Goal: Information Seeking & Learning: Learn about a topic

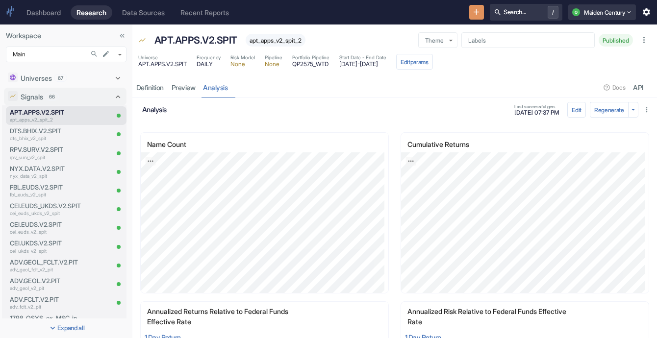
click at [272, 42] on span "apt_apps_v2_spit_2" at bounding box center [276, 40] width 60 height 7
copy span "apt_apps_v2_spit_2"
click at [158, 42] on p "APT.APPS.V2.SPIT" at bounding box center [195, 40] width 83 height 15
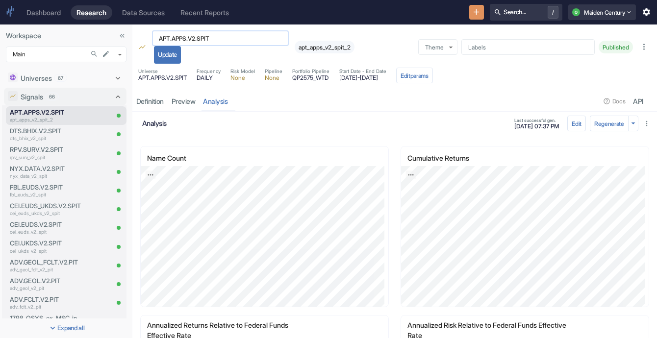
click at [175, 39] on input "APT.APPS.V2.SPIT" at bounding box center [220, 38] width 137 height 16
click at [69, 136] on p "dts_bhix_v2_spit" at bounding box center [46, 138] width 73 height 7
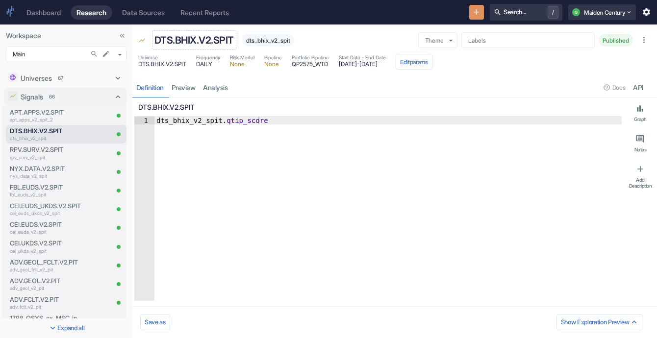
click at [201, 40] on p "DTS.BHIX.V2.SPIT" at bounding box center [193, 40] width 79 height 15
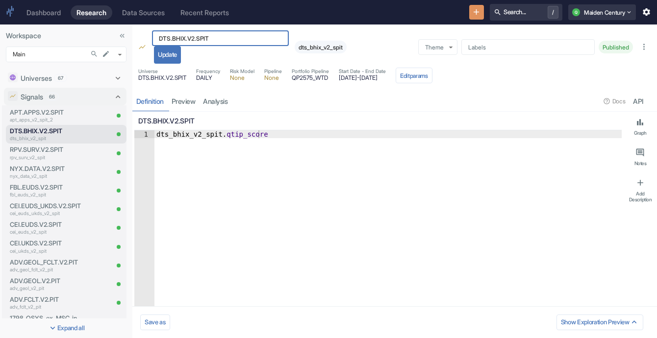
click at [201, 40] on input "DTS.BHIX.V2.SPIT" at bounding box center [220, 38] width 137 height 16
type textarea "x"
click at [319, 51] on div "dts_bhix_v2_spit" at bounding box center [321, 47] width 52 height 13
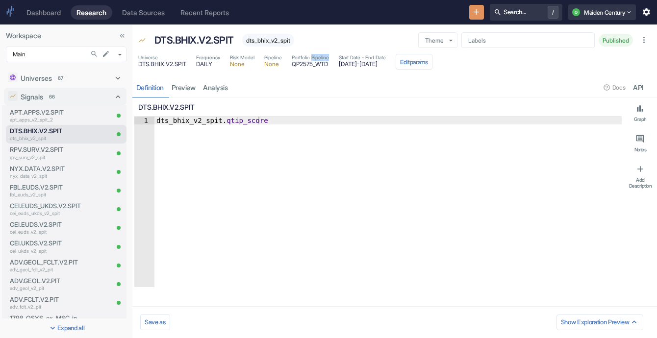
click at [319, 52] on div "Universe DTS.BHIX.V2.SPIT Frequency DAILY Risk Model None Pipeline None Portfol…" at bounding box center [394, 63] width 524 height 22
click at [267, 44] on div "dts_bhix_v2_spit" at bounding box center [268, 40] width 52 height 13
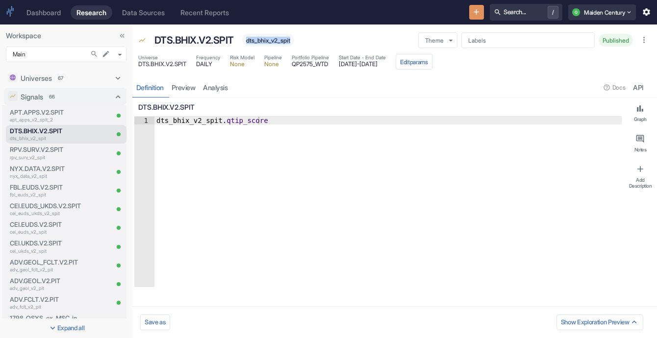
copy span "dts_bhix_v2_spit"
click at [218, 90] on link "analysis" at bounding box center [215, 87] width 32 height 20
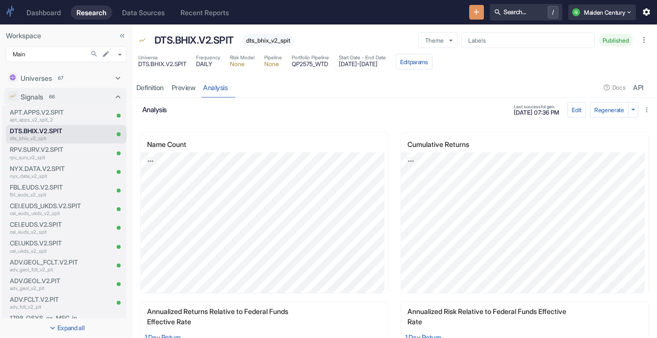
click at [355, 61] on span "[DATE] - [DATE]" at bounding box center [362, 64] width 47 height 6
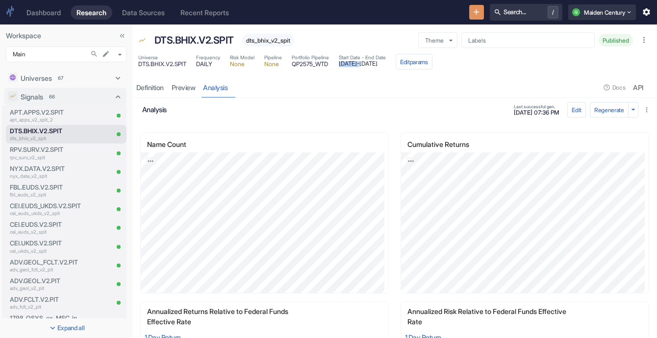
drag, startPoint x: 347, startPoint y: 62, endPoint x: 382, endPoint y: 67, distance: 35.1
click at [382, 67] on div "Start Date - End Date [DATE] - [DATE]" at bounding box center [362, 62] width 47 height 16
copy span "[DATE]"
drag, startPoint x: 385, startPoint y: 64, endPoint x: 433, endPoint y: 71, distance: 48.4
click at [433, 71] on div "Universe DTS.BHIX.V2.SPIT Frequency DAILY Risk Model None Pipeline None Portfol…" at bounding box center [394, 63] width 524 height 22
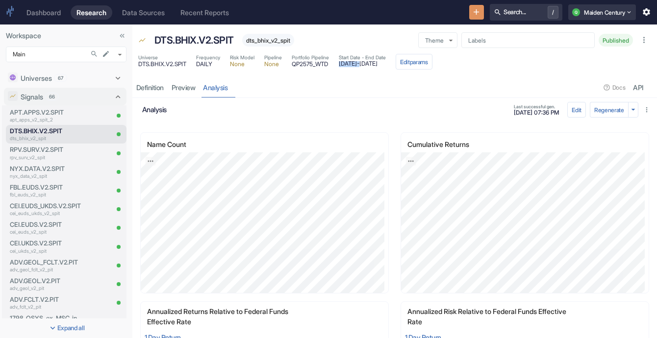
copy div "[DATE] Edit params Definition preview analysis"
click at [61, 114] on p "APT.APPS.V2.SPIT" at bounding box center [46, 112] width 73 height 9
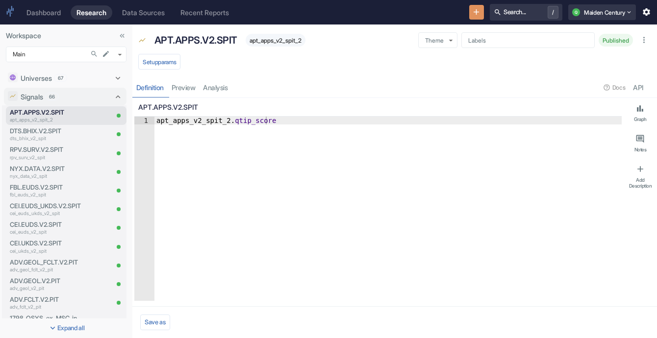
click at [233, 82] on div "Definition preview analysis Docs API" at bounding box center [394, 87] width 524 height 20
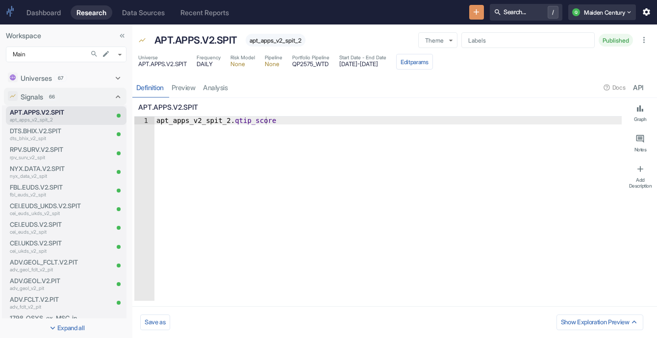
click at [226, 87] on div "Definition preview analysis Docs API" at bounding box center [394, 87] width 524 height 20
type textarea "x"
click at [226, 87] on link "analysis" at bounding box center [215, 87] width 32 height 20
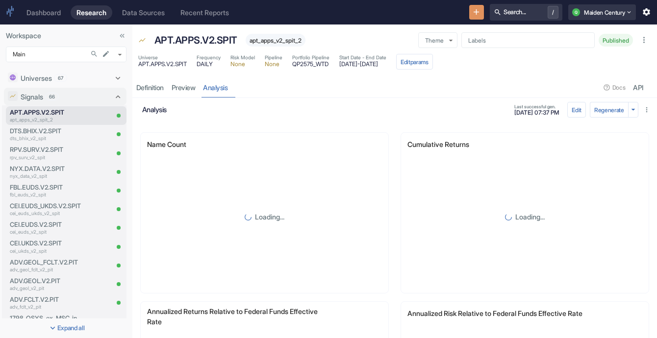
click at [351, 67] on div "Start Date - End Date [DATE] - [DATE]" at bounding box center [362, 62] width 47 height 16
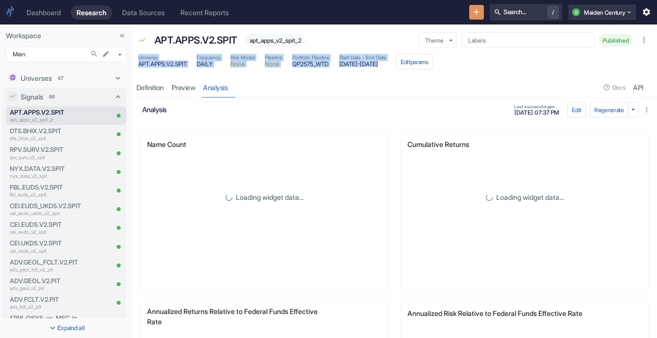
click at [351, 67] on div "Start Date - End Date [DATE] - [DATE]" at bounding box center [362, 62] width 47 height 16
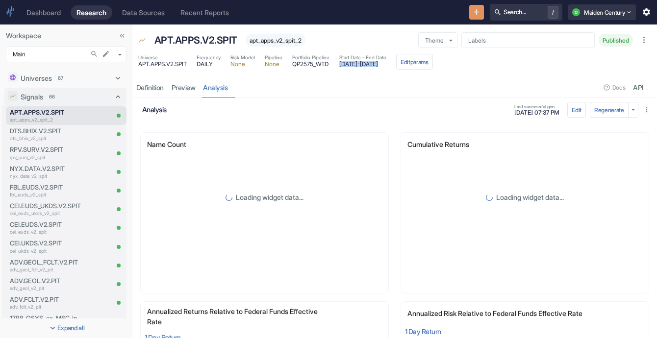
click at [351, 67] on div "Start Date - End Date [DATE] - [DATE]" at bounding box center [362, 62] width 47 height 16
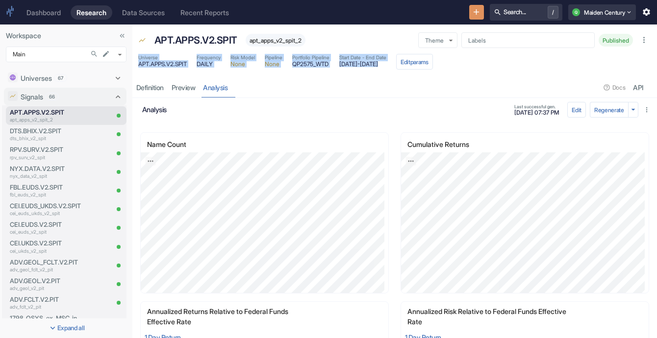
click at [380, 64] on div "Universe APT.APPS.V2.SPIT Frequency DAILY Risk Model None Pipeline None Portfol…" at bounding box center [285, 62] width 295 height 16
drag, startPoint x: 385, startPoint y: 65, endPoint x: 423, endPoint y: 67, distance: 37.8
click at [423, 67] on div "Universe APT.APPS.V2.SPIT Frequency DAILY Risk Model None Pipeline None Portfol…" at bounding box center [285, 62] width 295 height 16
copy span "[DATE]"
click at [63, 136] on p "dts_bhix_v2_spit" at bounding box center [46, 138] width 73 height 7
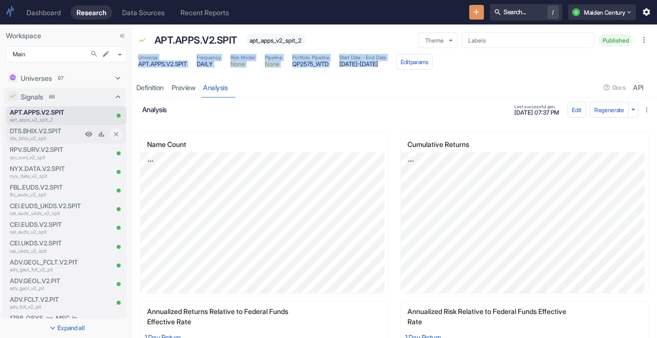
click at [70, 131] on p "DTS.BHIX.V2.SPIT" at bounding box center [46, 130] width 73 height 9
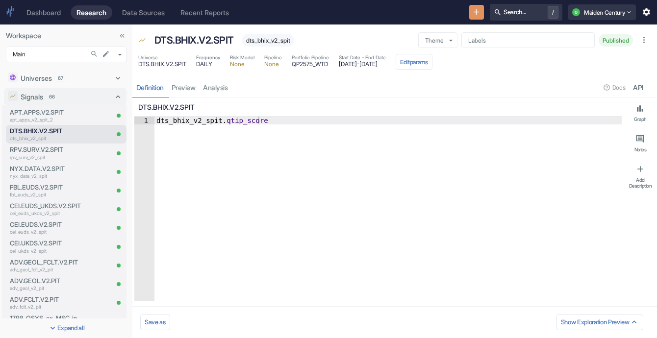
type textarea "x"
click at [232, 87] on link "analysis" at bounding box center [215, 87] width 32 height 20
